Goal: Check status: Check status

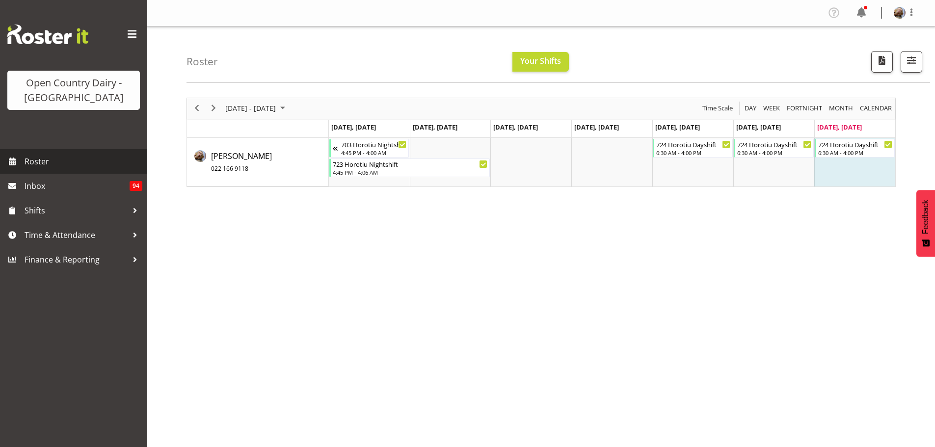
click at [41, 159] on span "Roster" at bounding box center [84, 161] width 118 height 15
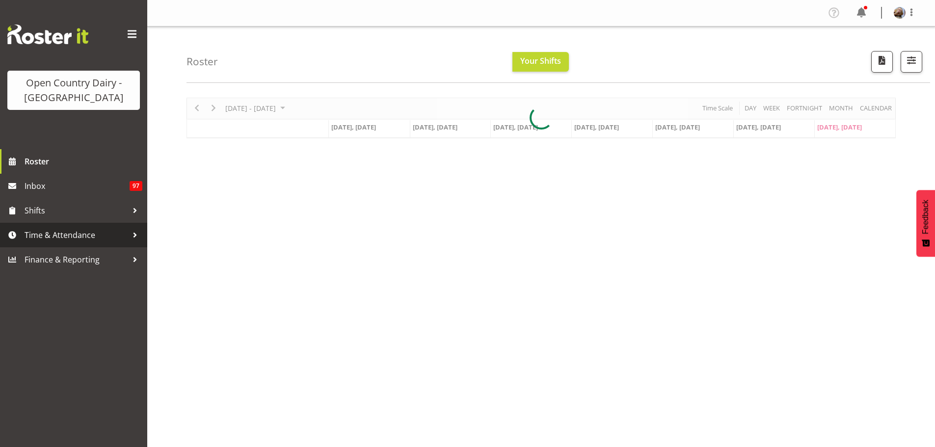
click at [54, 238] on span "Time & Attendance" at bounding box center [76, 235] width 103 height 15
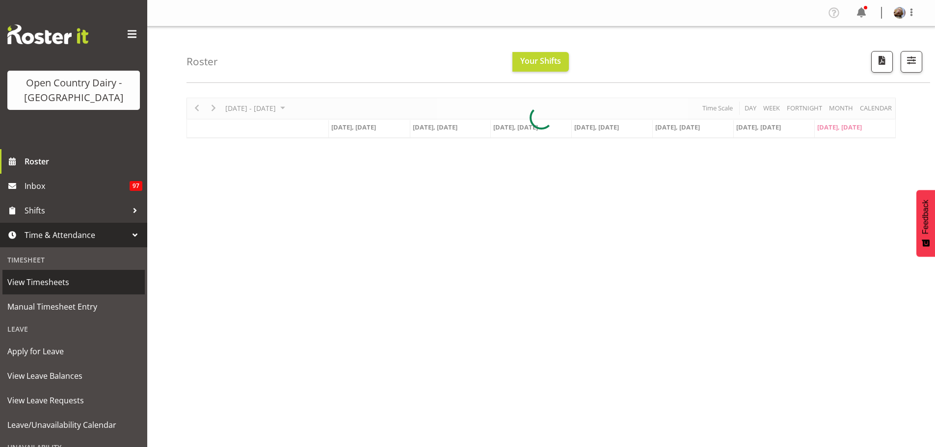
click at [33, 283] on span "View Timesheets" at bounding box center [73, 282] width 133 height 15
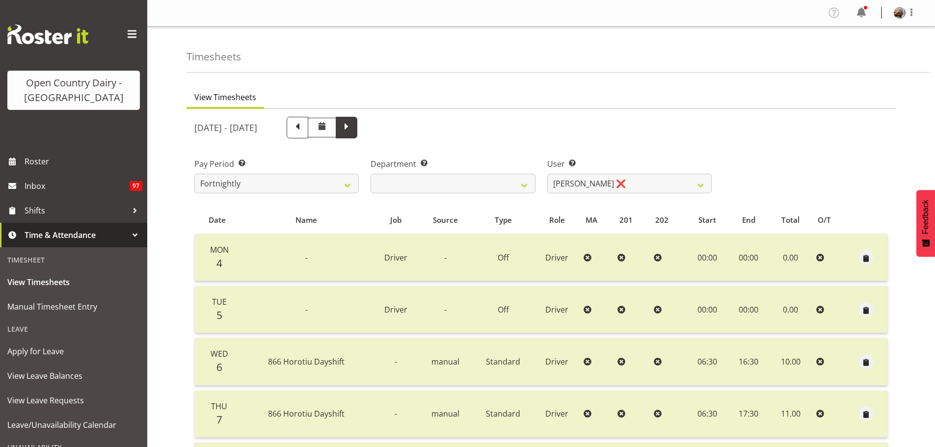
click at [353, 129] on span at bounding box center [346, 126] width 13 height 13
select select
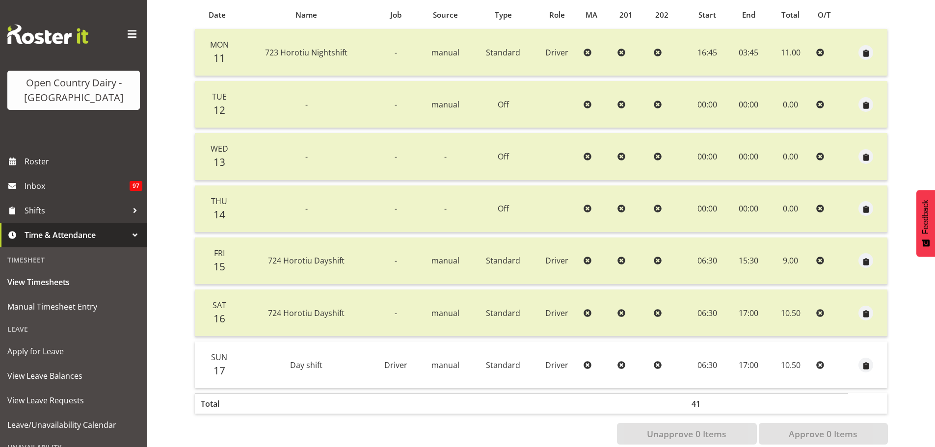
scroll to position [225, 0]
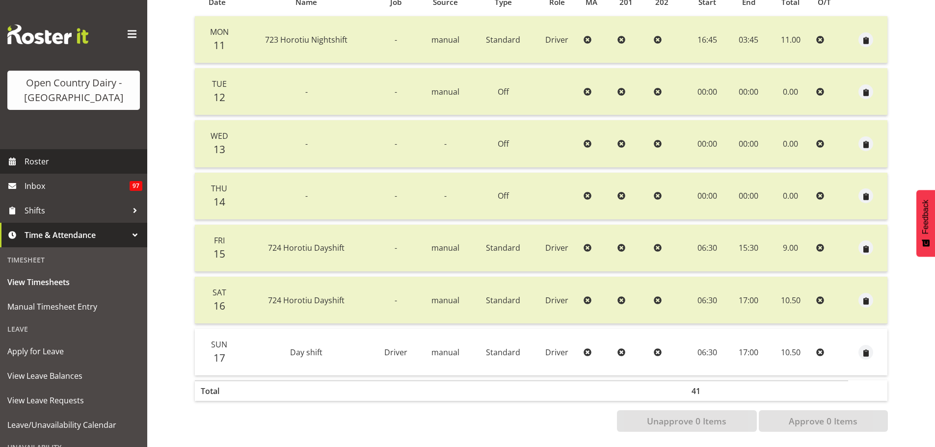
click at [34, 164] on span "Roster" at bounding box center [84, 161] width 118 height 15
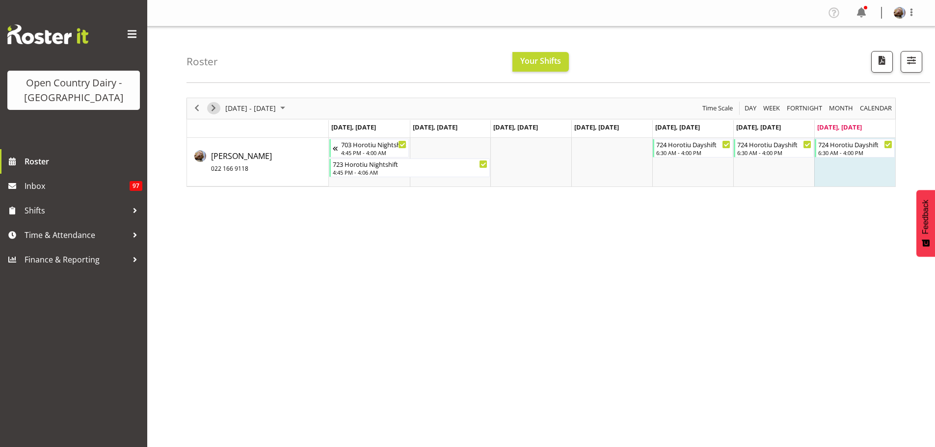
click at [212, 107] on span "Next" at bounding box center [214, 108] width 12 height 12
